Goal: Information Seeking & Learning: Learn about a topic

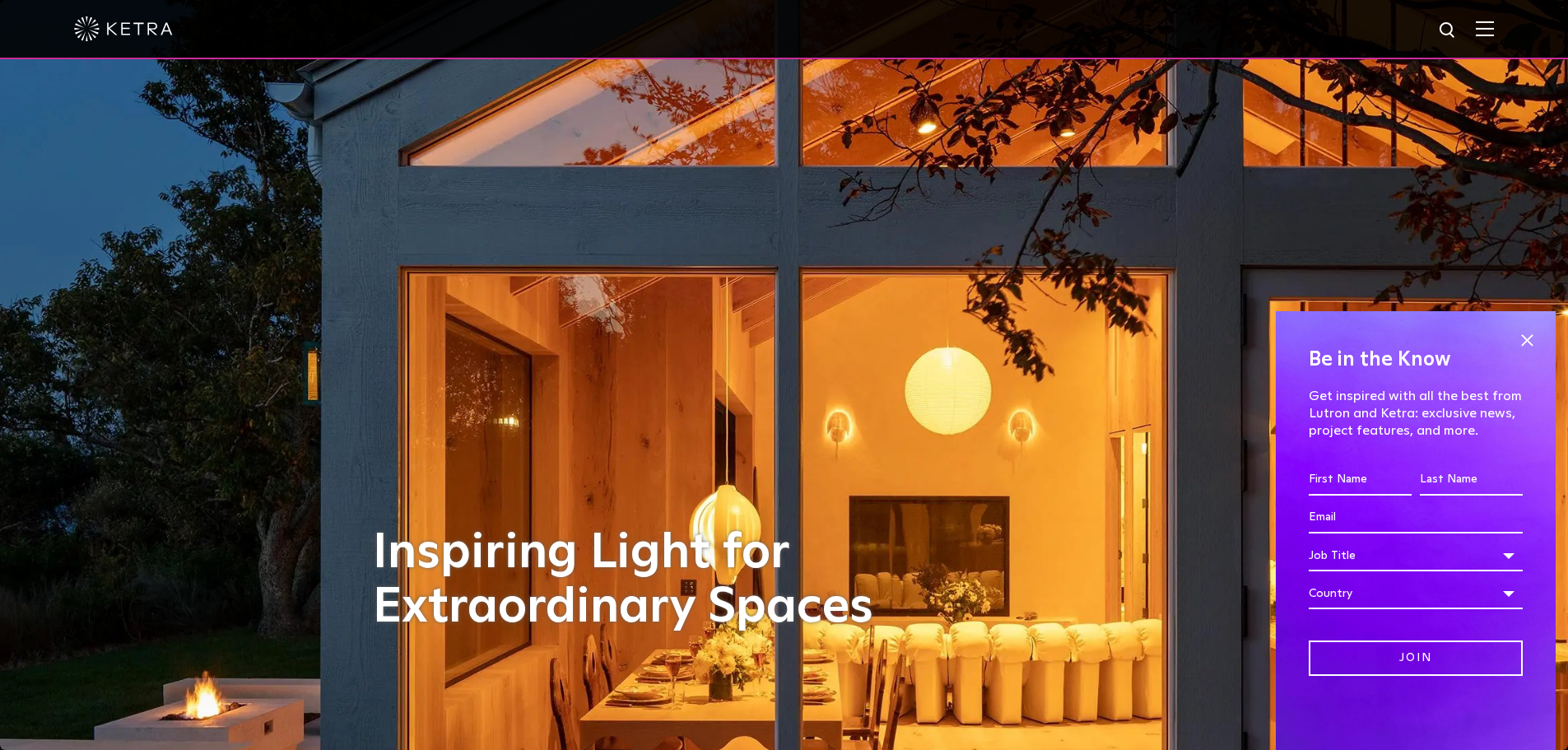
click at [1494, 36] on img at bounding box center [1485, 29] width 18 height 16
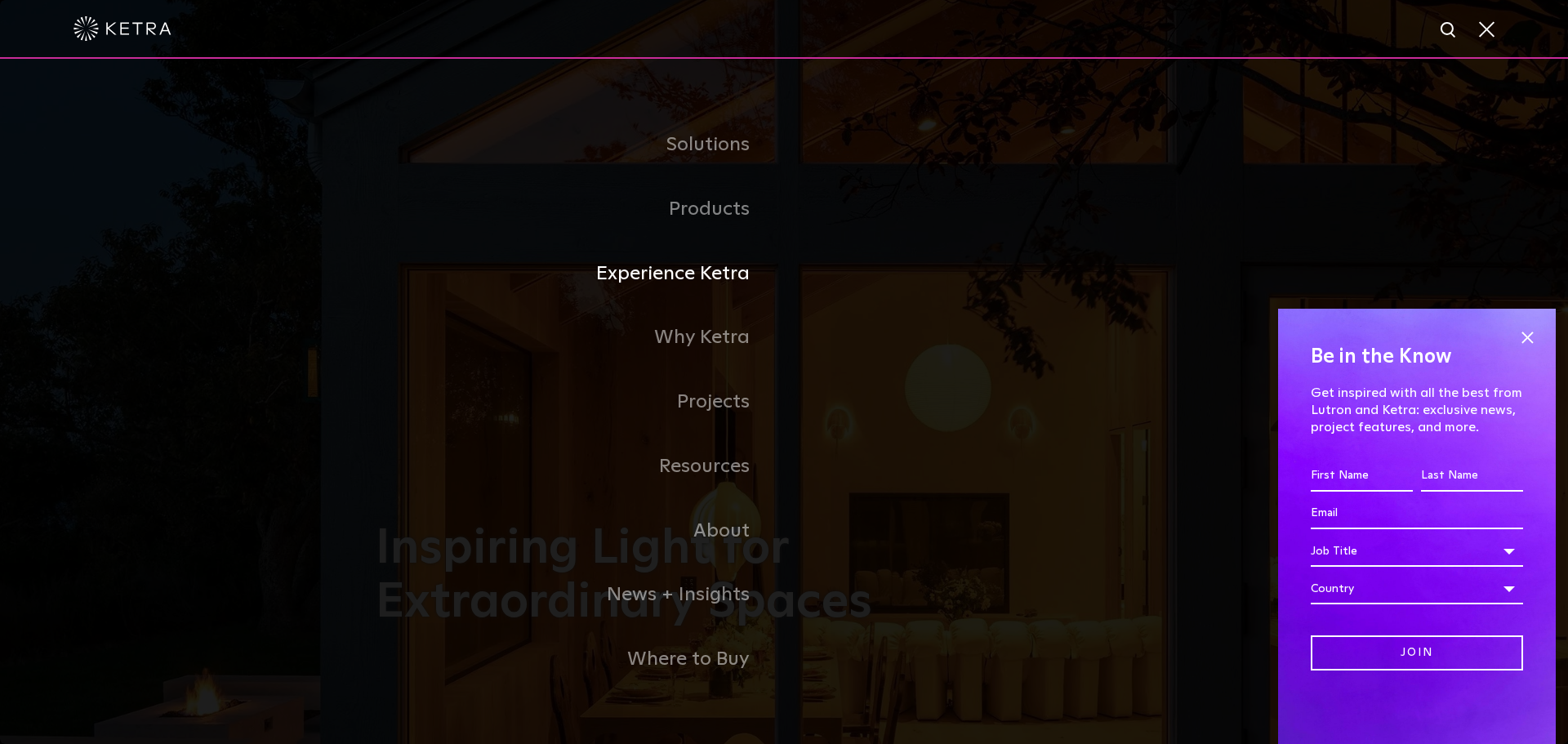
click at [708, 280] on link "Experience Ketra" at bounding box center [580, 274] width 409 height 65
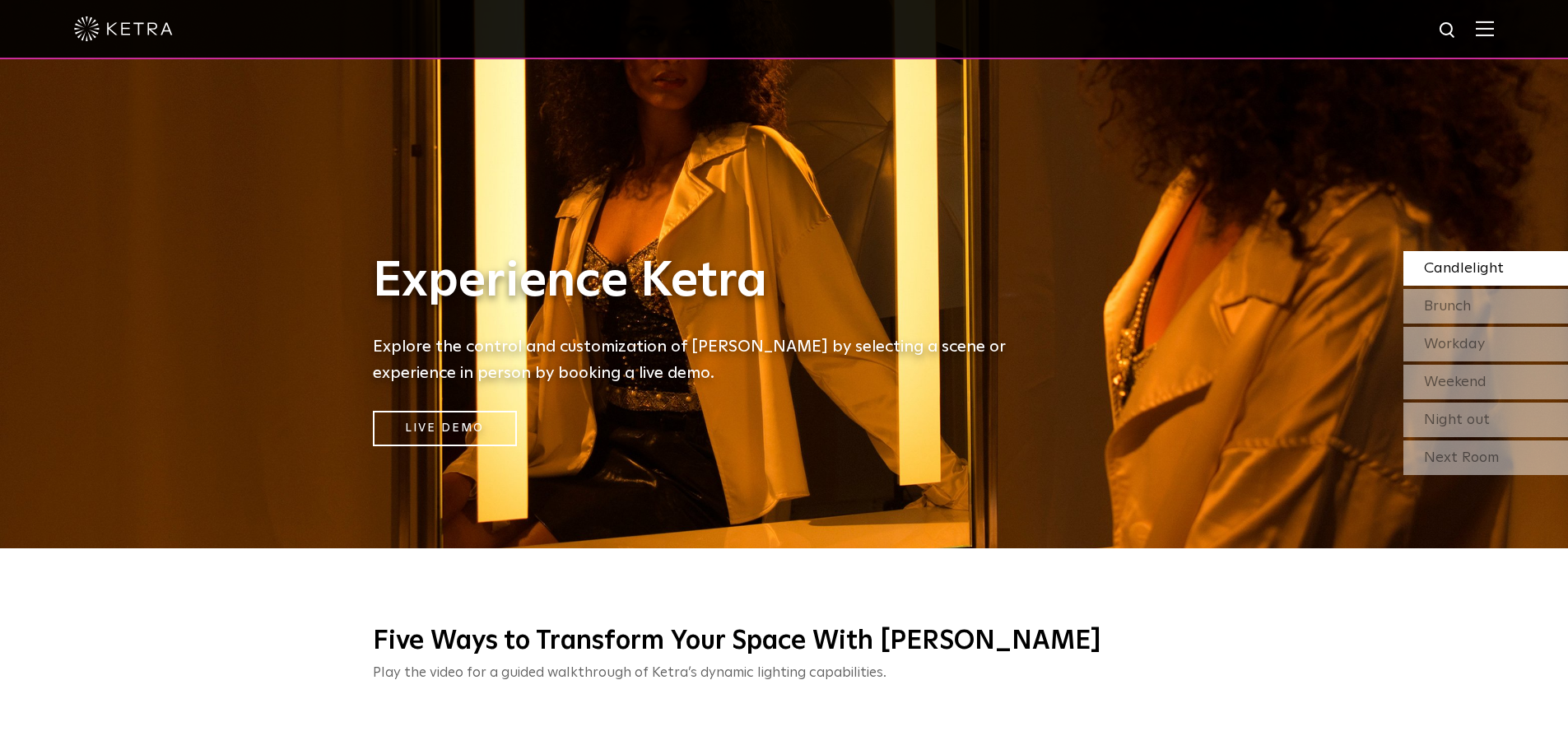
scroll to position [329, 0]
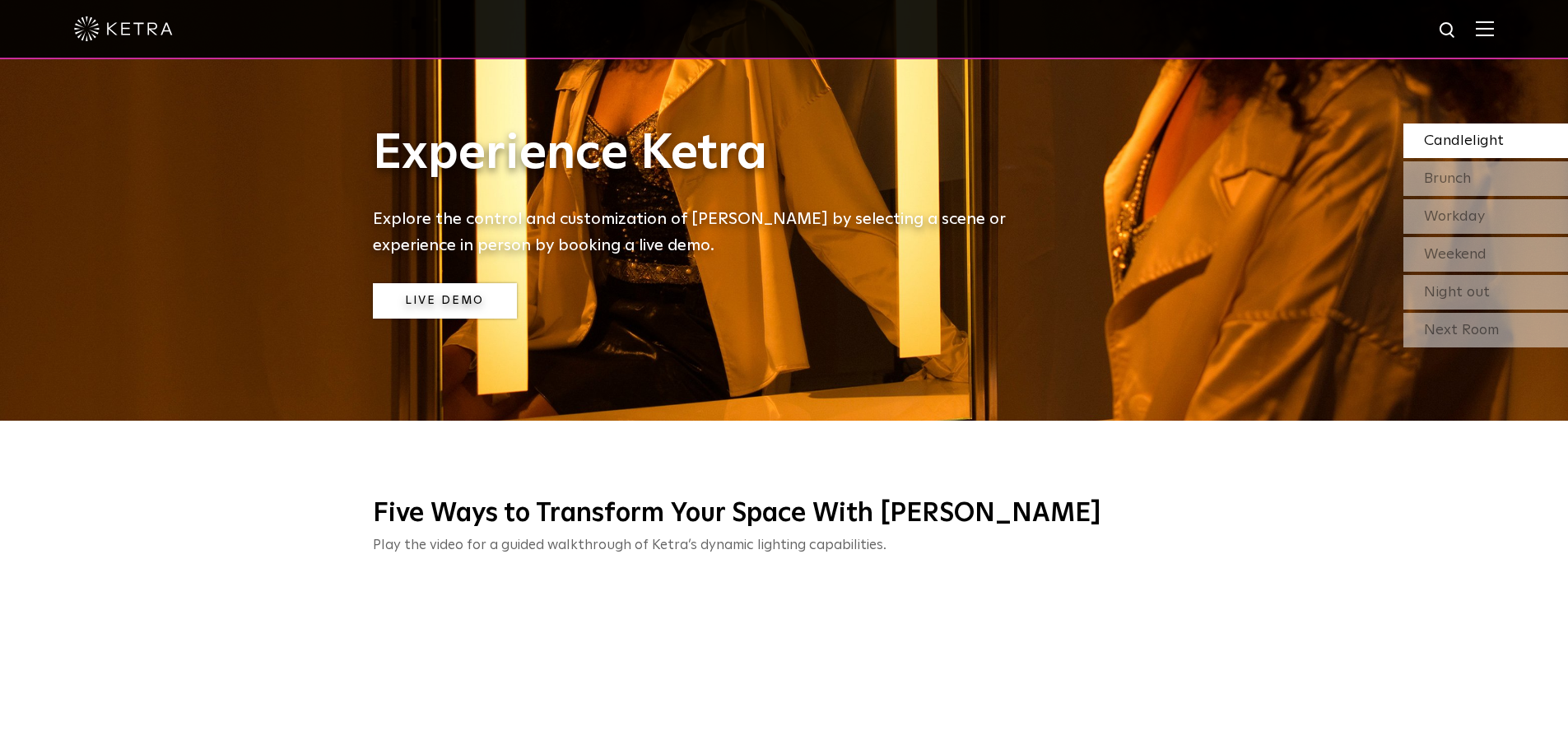
click at [446, 300] on link "Live Demo" at bounding box center [445, 301] width 144 height 36
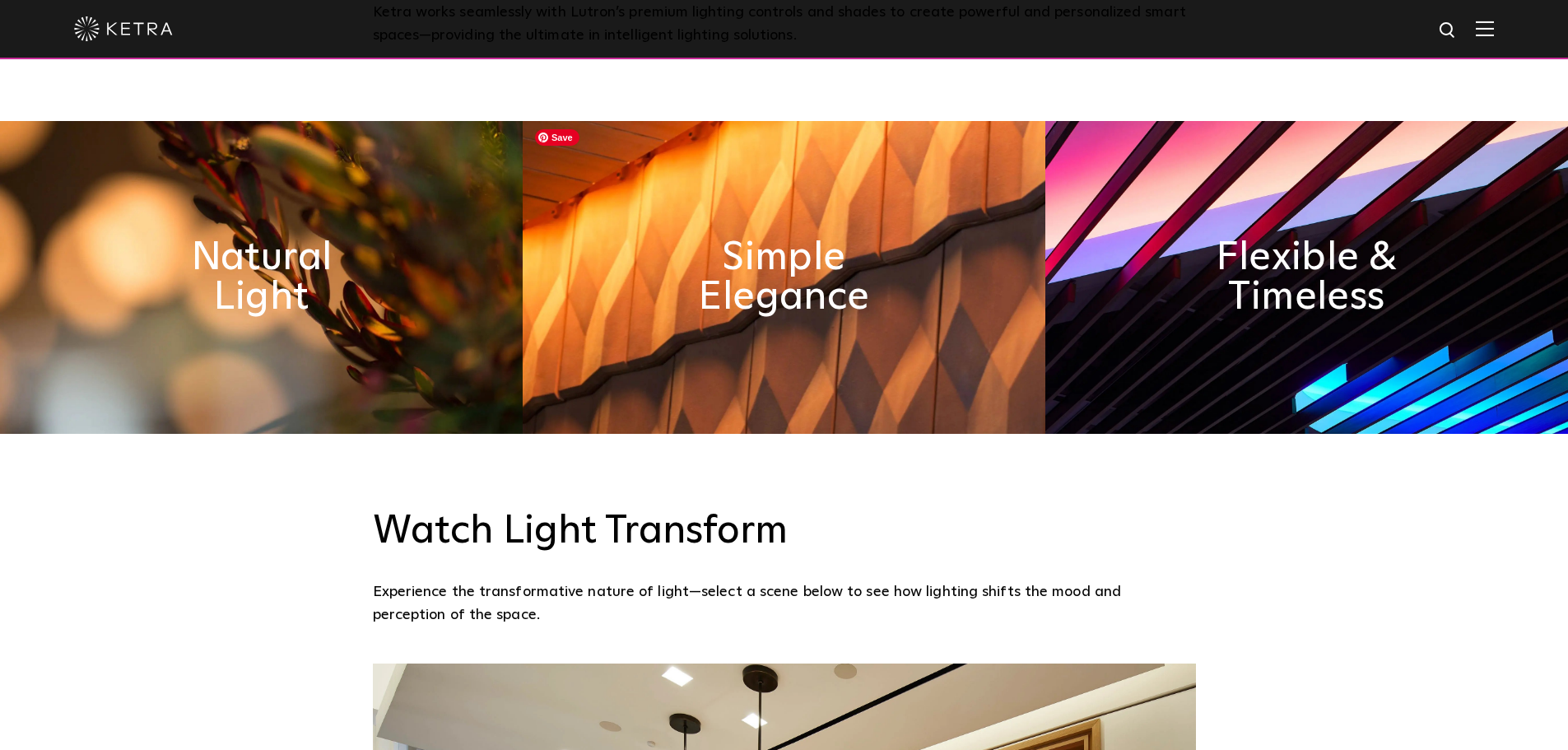
scroll to position [741, 0]
